Goal: Transaction & Acquisition: Download file/media

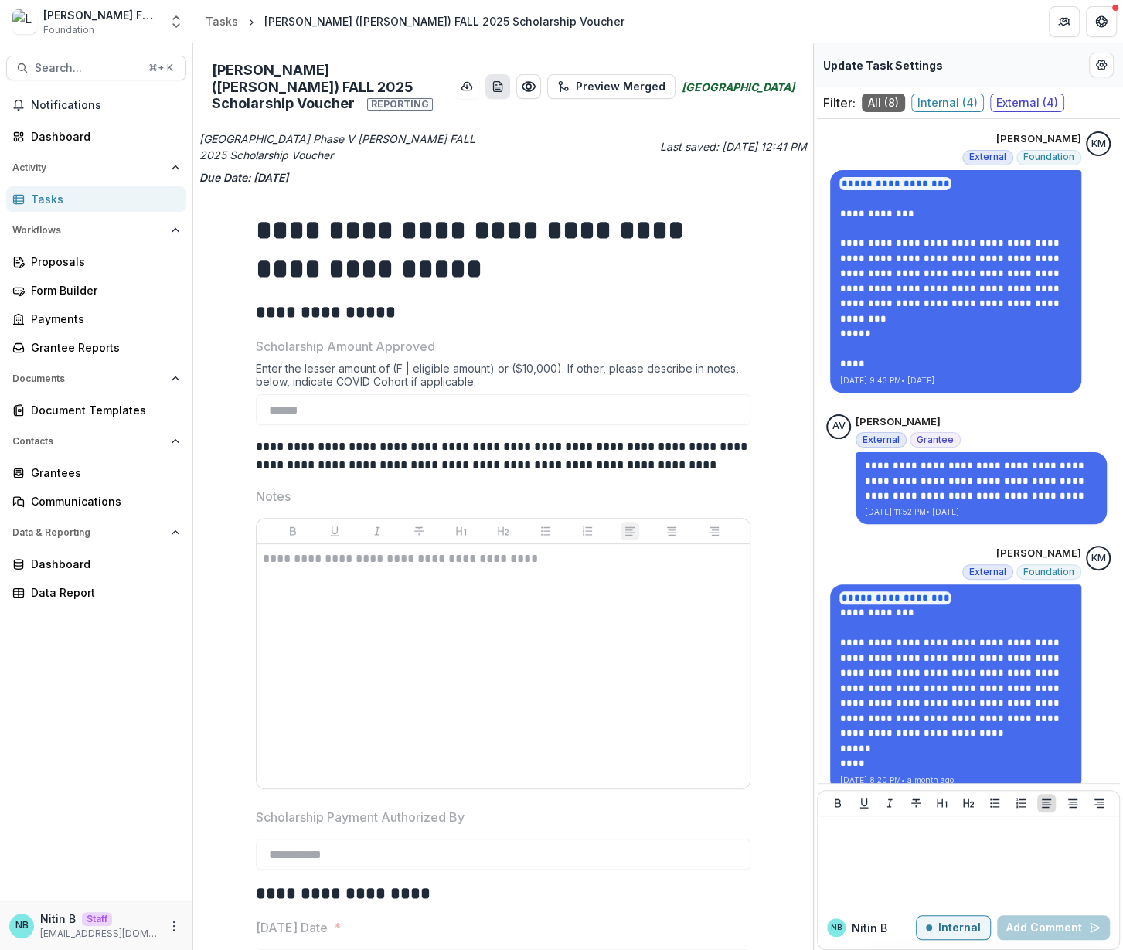
click at [504, 81] on icon "download-word-button" at bounding box center [498, 86] width 12 height 12
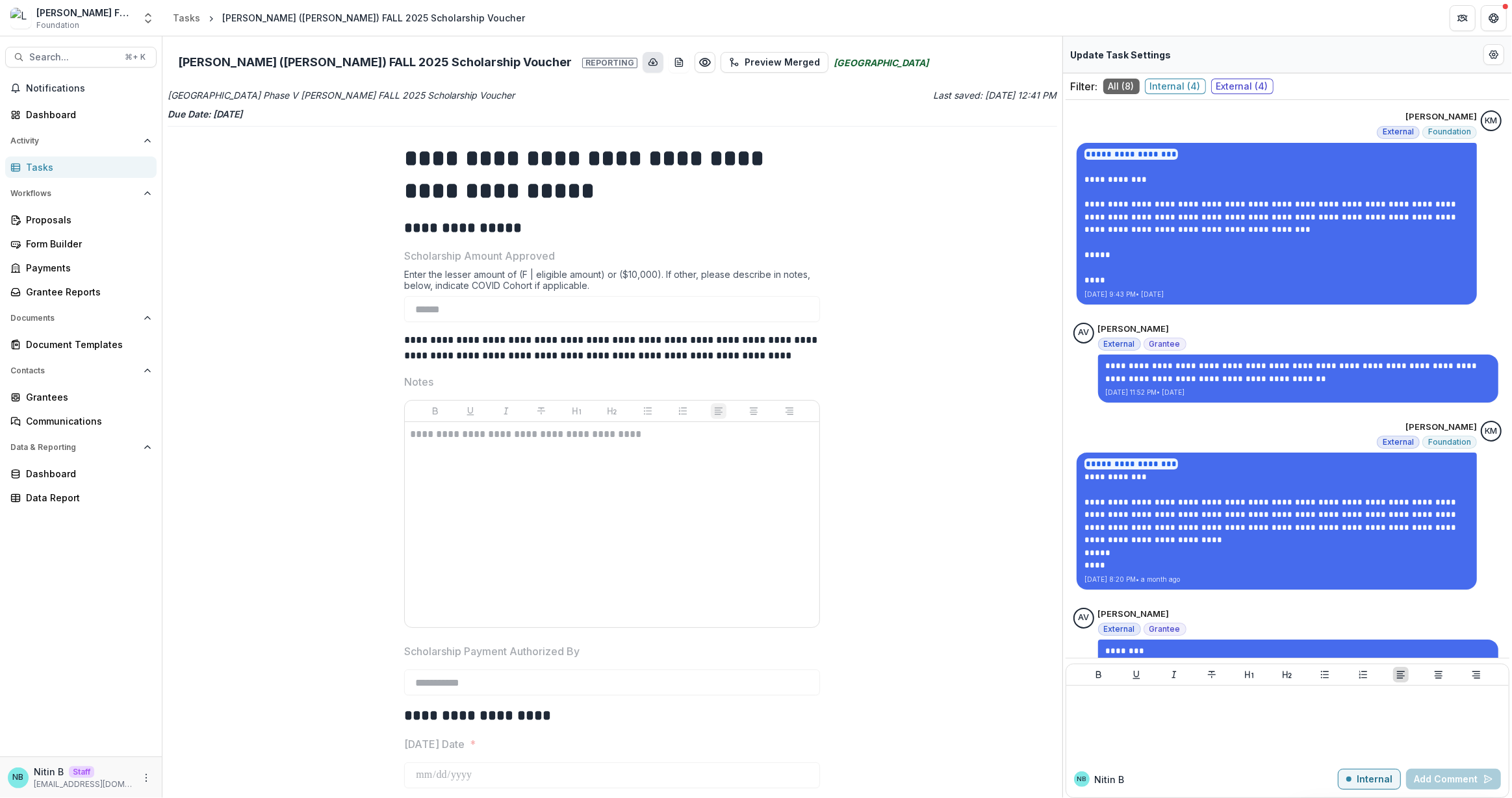
click at [648, 63] on icon "download-button" at bounding box center [653, 62] width 10 height 10
click at [703, 65] on circle "Preview 83c37c3e-1e46-4317-9b4f-5612b259a315.pdf" at bounding box center [705, 62] width 4 height 4
click at [720, 57] on button "Preview Merged" at bounding box center [774, 62] width 108 height 21
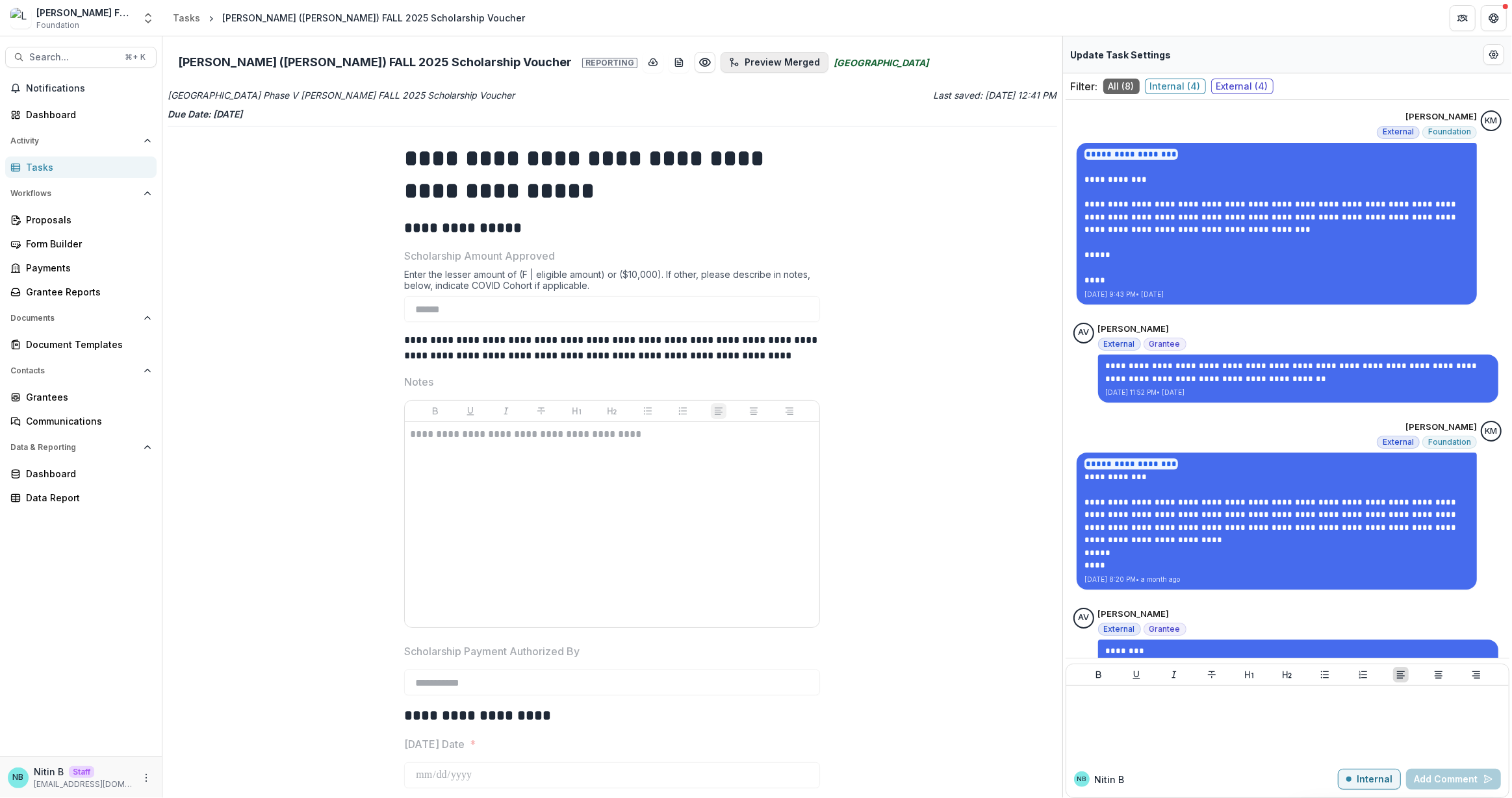
click at [720, 66] on button "Preview Merged" at bounding box center [774, 62] width 108 height 21
click at [145, 797] on button "Clear" at bounding box center [122, 813] width 47 height 16
